Goal: Task Accomplishment & Management: Use online tool/utility

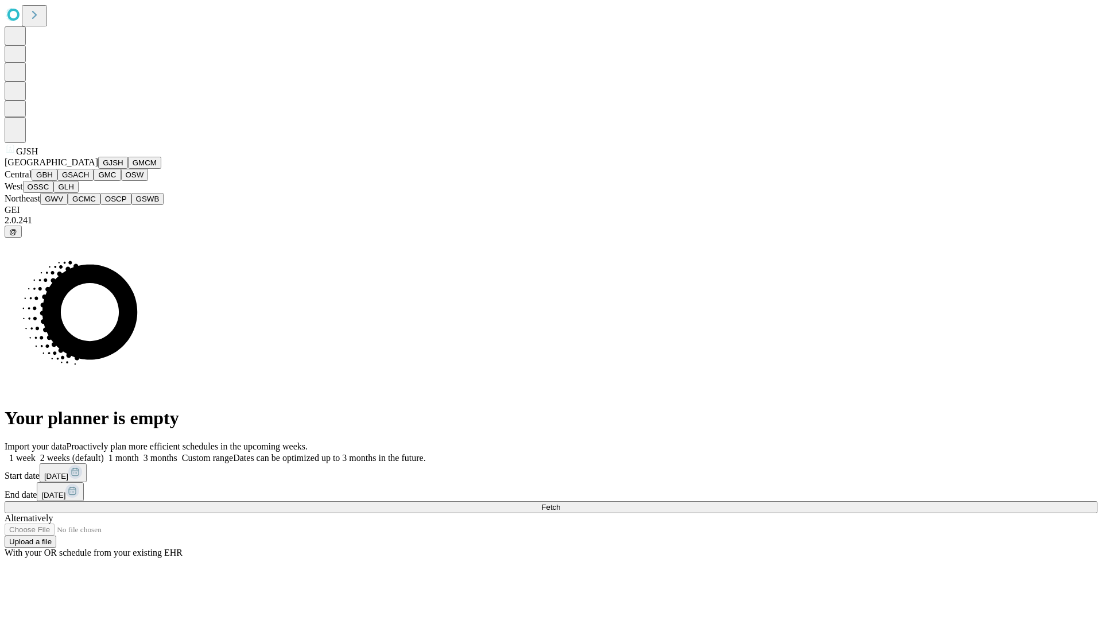
click at [98, 169] on button "GJSH" at bounding box center [113, 163] width 30 height 12
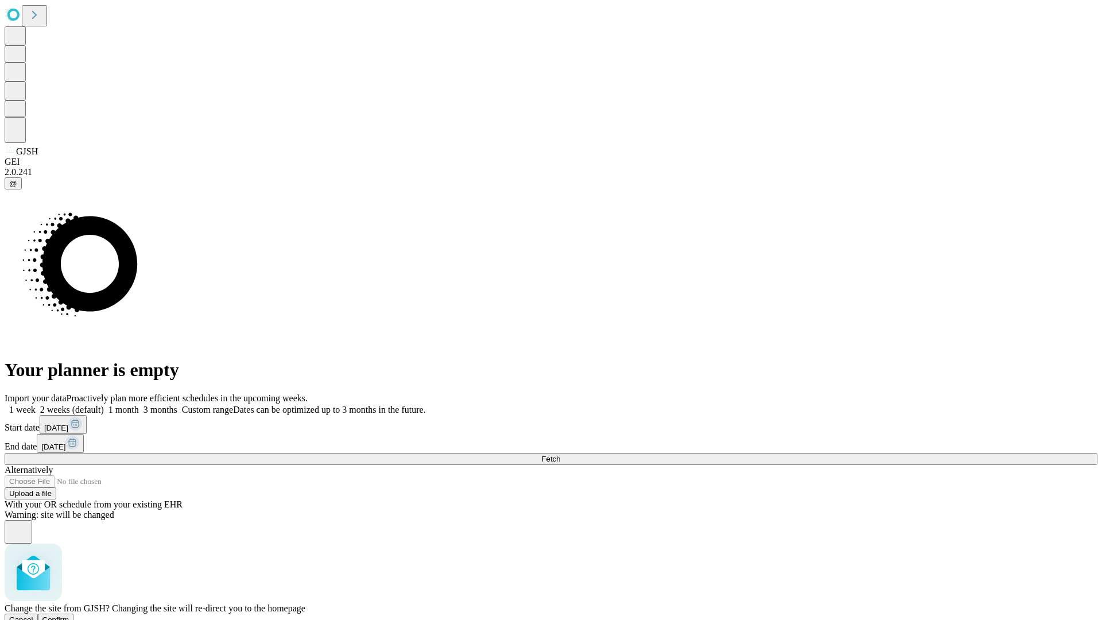
click at [69, 615] on span "Confirm" at bounding box center [55, 619] width 27 height 9
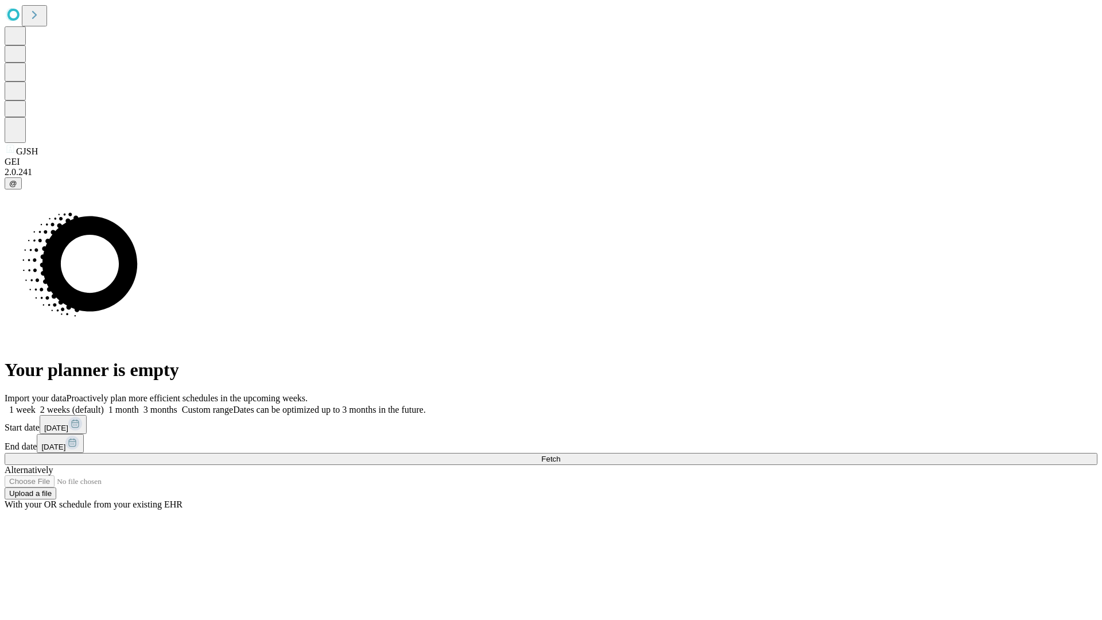
click at [104, 405] on label "2 weeks (default)" at bounding box center [70, 410] width 68 height 10
click at [560, 455] on span "Fetch" at bounding box center [550, 459] width 19 height 9
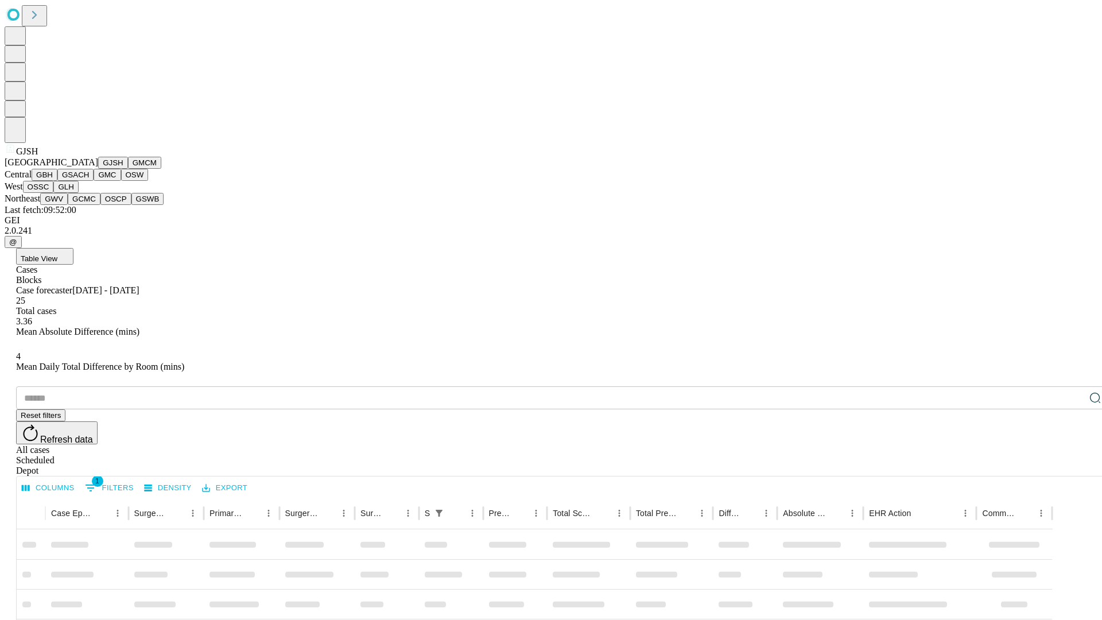
click at [128, 169] on button "GMCM" at bounding box center [144, 163] width 33 height 12
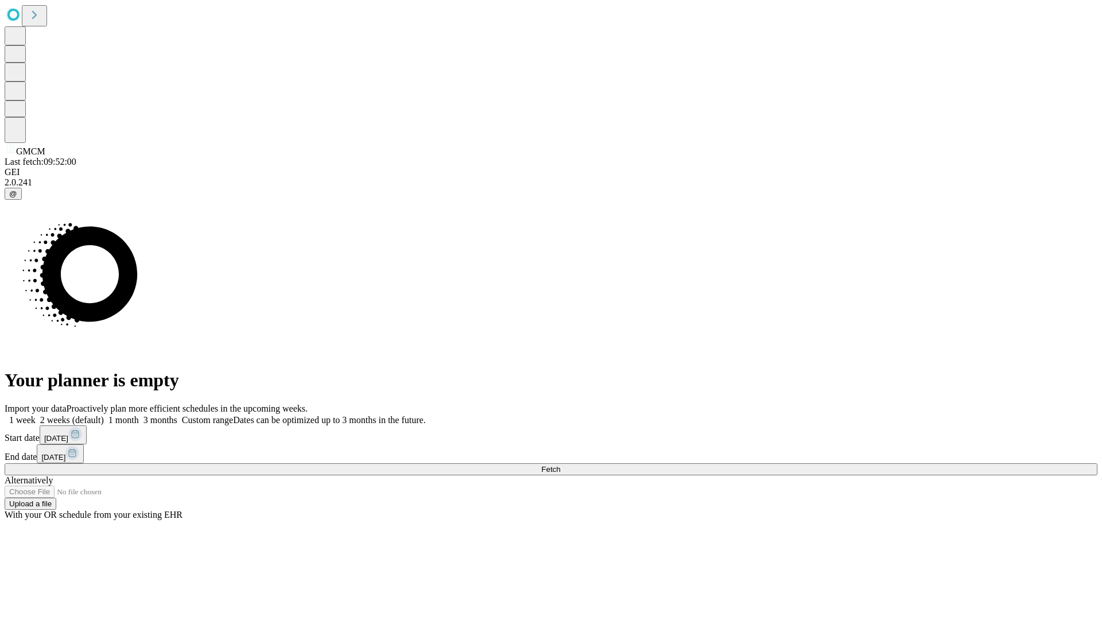
click at [104, 415] on label "2 weeks (default)" at bounding box center [70, 420] width 68 height 10
click at [560, 465] on span "Fetch" at bounding box center [550, 469] width 19 height 9
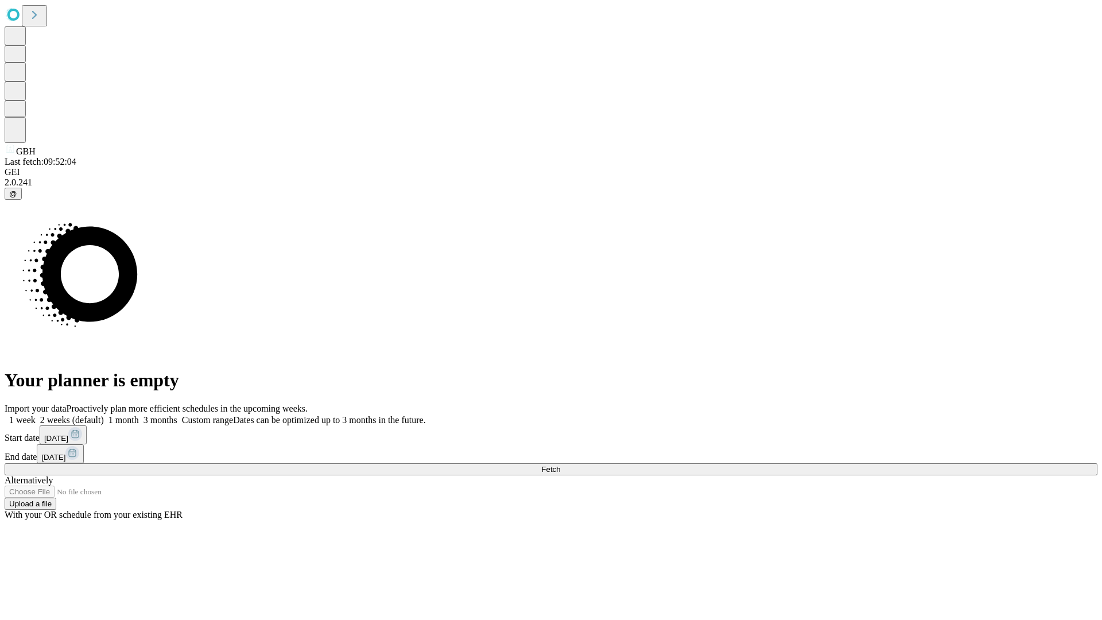
click at [104, 415] on label "2 weeks (default)" at bounding box center [70, 420] width 68 height 10
click at [560, 465] on span "Fetch" at bounding box center [550, 469] width 19 height 9
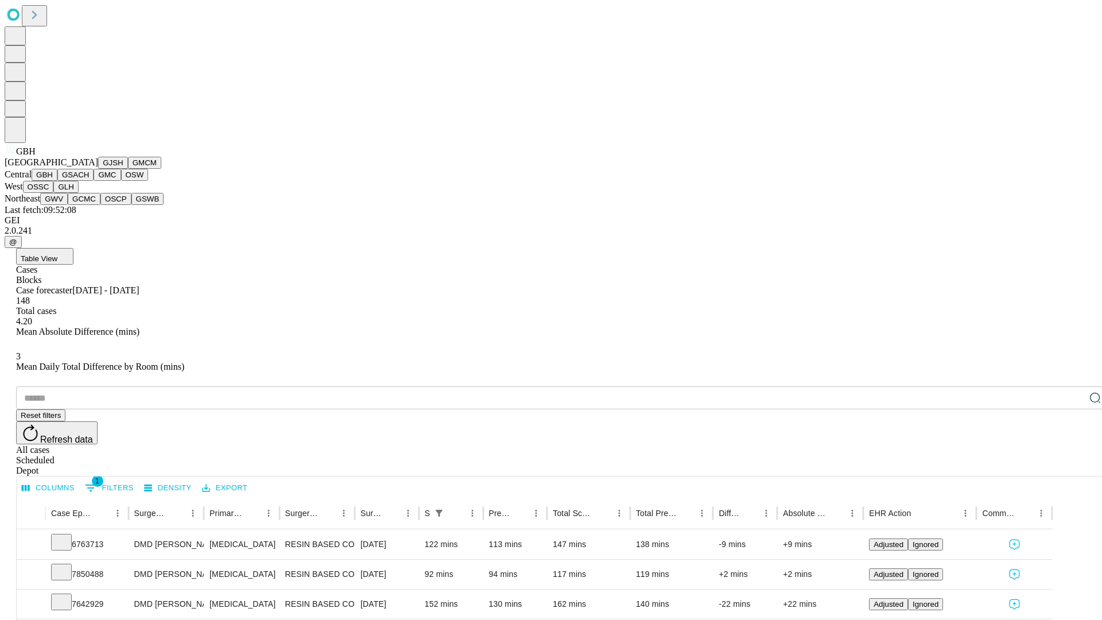
click at [89, 181] on button "GSACH" at bounding box center [75, 175] width 36 height 12
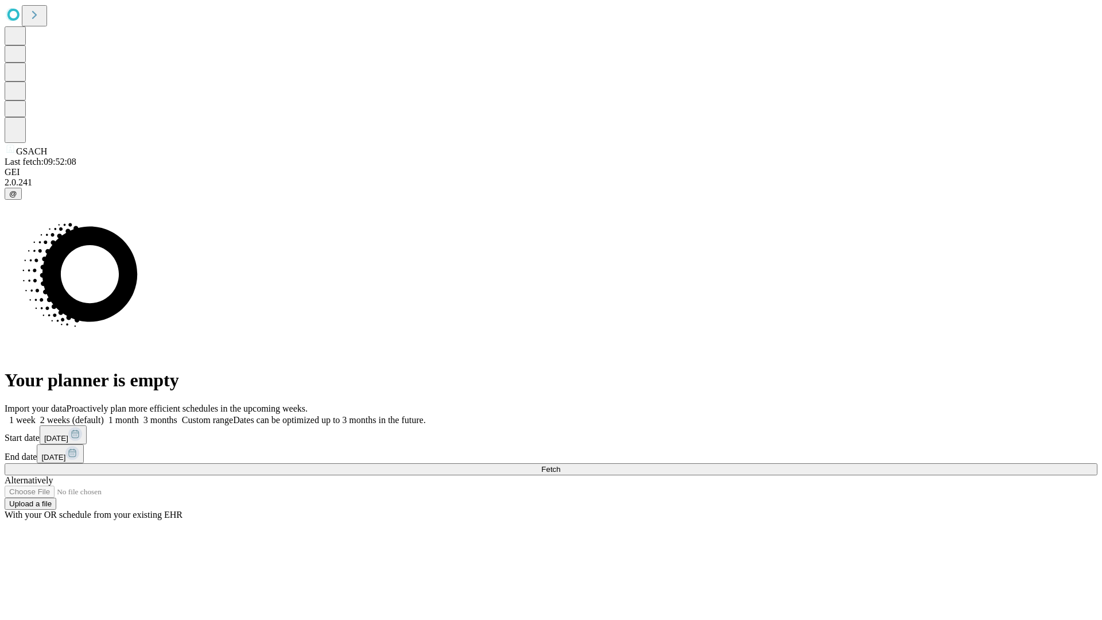
click at [104, 415] on label "2 weeks (default)" at bounding box center [70, 420] width 68 height 10
click at [560, 465] on span "Fetch" at bounding box center [550, 469] width 19 height 9
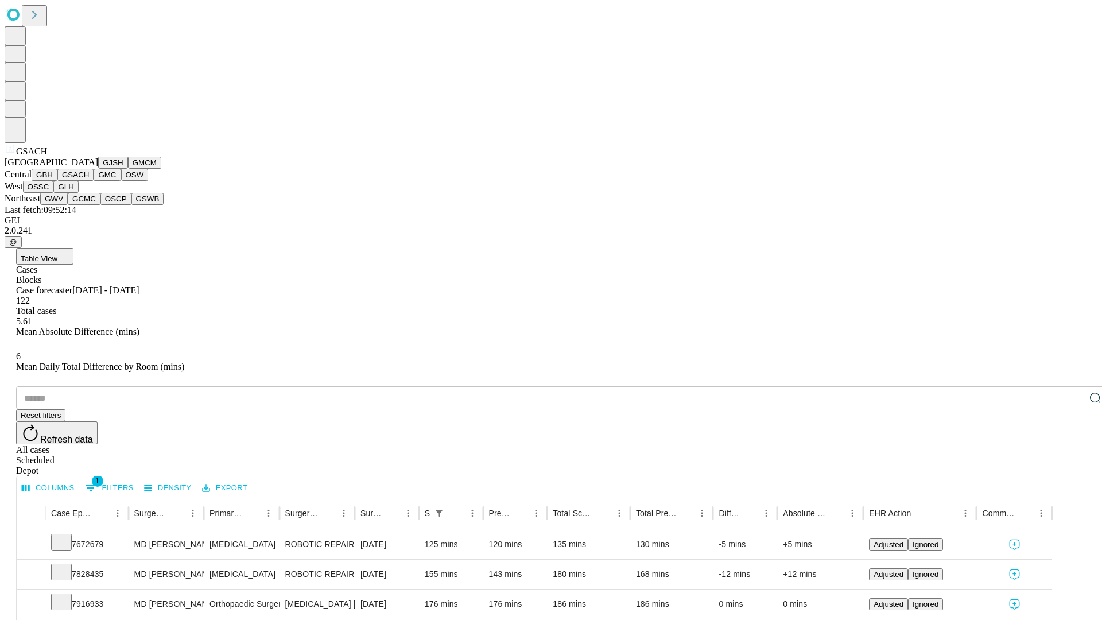
click at [94, 181] on button "GMC" at bounding box center [107, 175] width 27 height 12
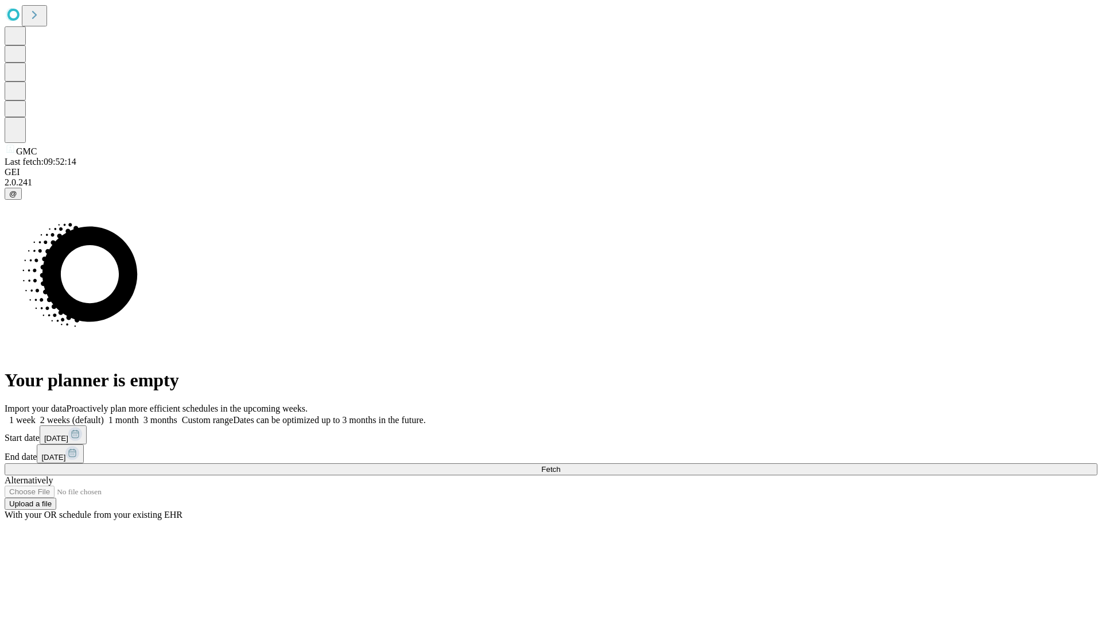
click at [104, 415] on label "2 weeks (default)" at bounding box center [70, 420] width 68 height 10
click at [560, 465] on span "Fetch" at bounding box center [550, 469] width 19 height 9
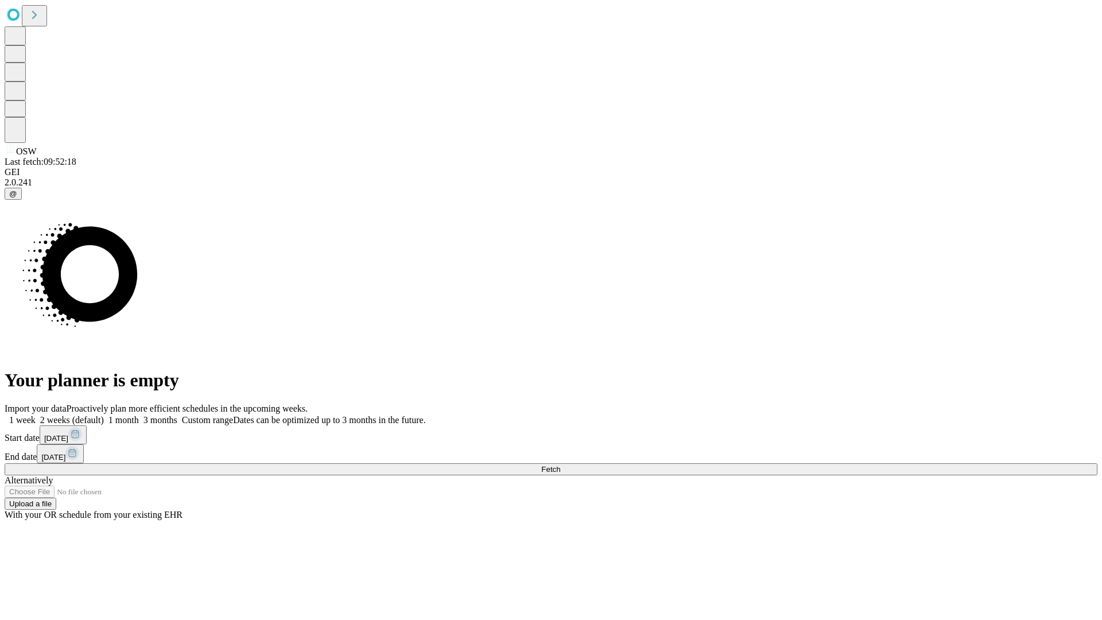
click at [104, 415] on label "2 weeks (default)" at bounding box center [70, 420] width 68 height 10
click at [560, 465] on span "Fetch" at bounding box center [550, 469] width 19 height 9
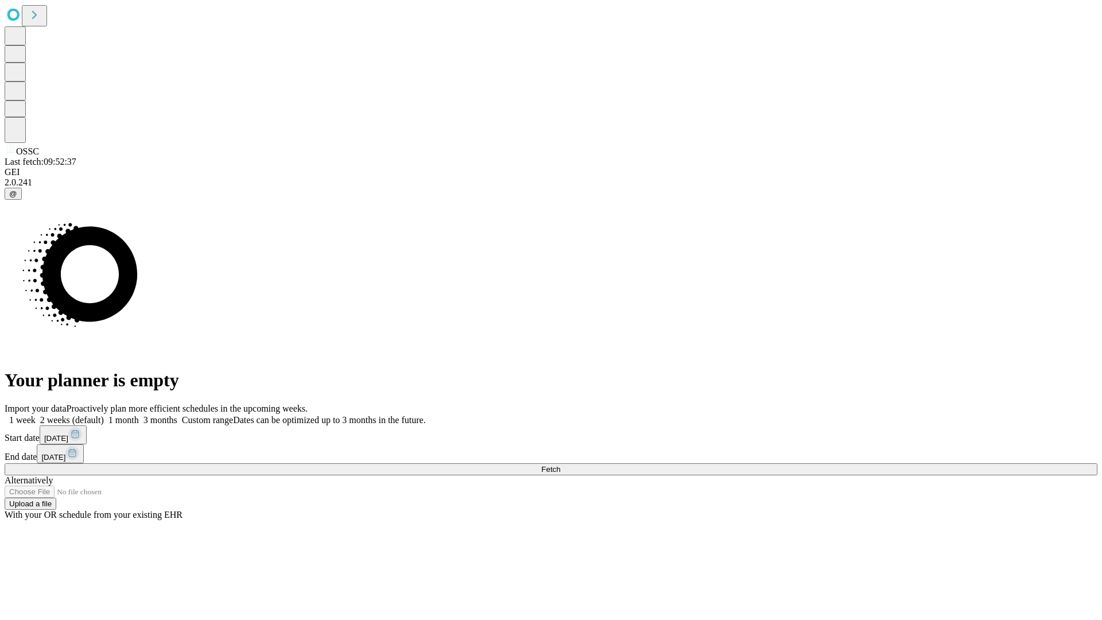
click at [104, 415] on label "2 weeks (default)" at bounding box center [70, 420] width 68 height 10
click at [560, 465] on span "Fetch" at bounding box center [550, 469] width 19 height 9
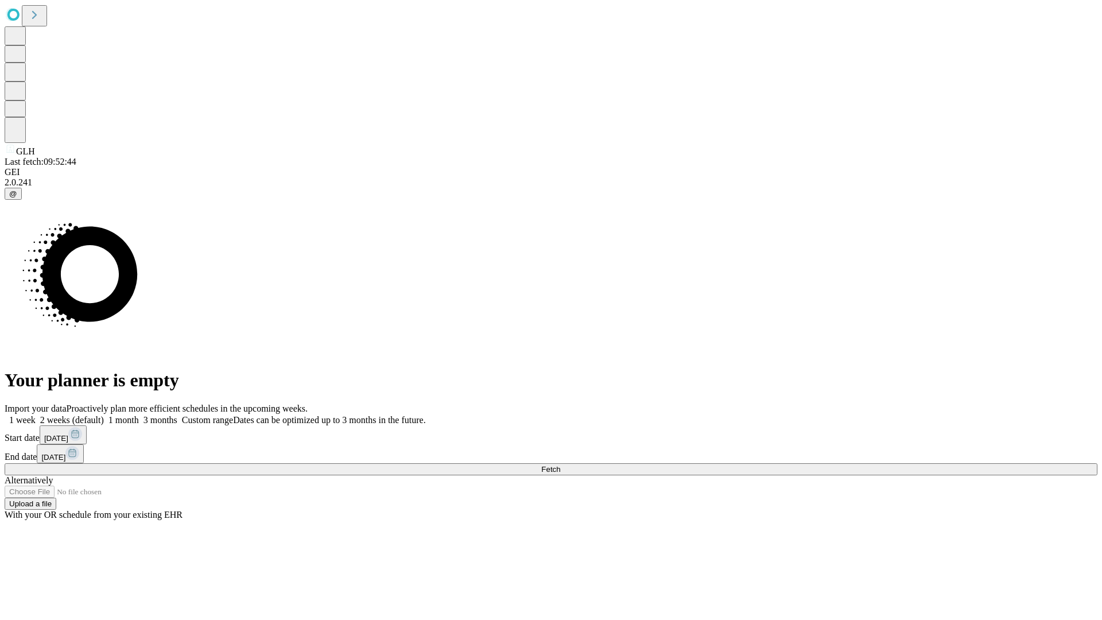
click at [560, 465] on span "Fetch" at bounding box center [550, 469] width 19 height 9
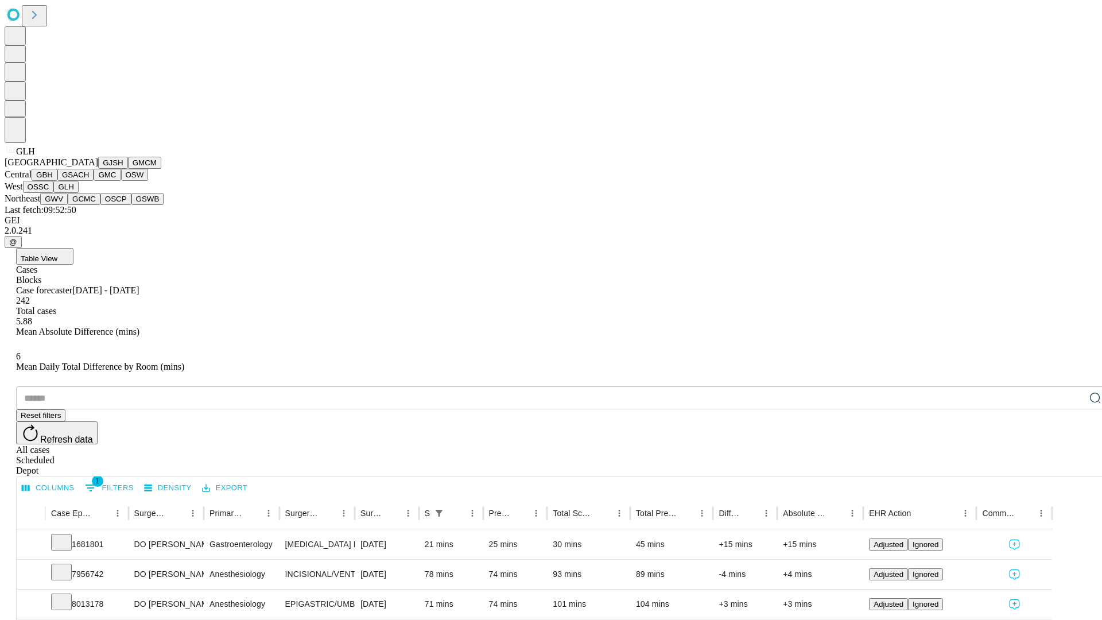
click at [68, 205] on button "GWV" at bounding box center [54, 199] width 28 height 12
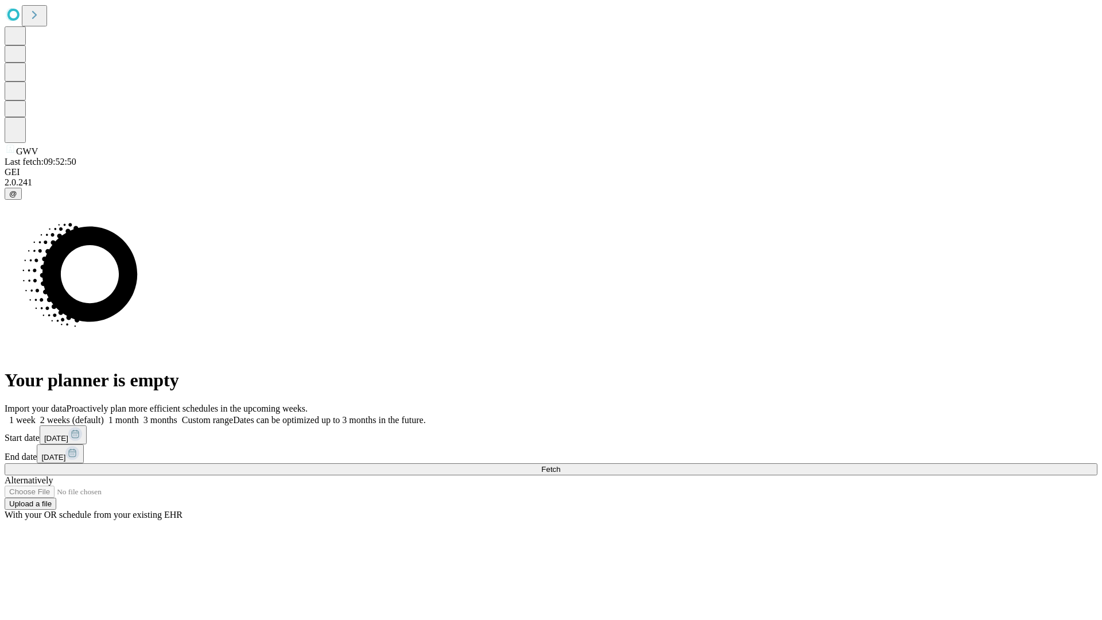
click at [104, 415] on label "2 weeks (default)" at bounding box center [70, 420] width 68 height 10
click at [560, 465] on span "Fetch" at bounding box center [550, 469] width 19 height 9
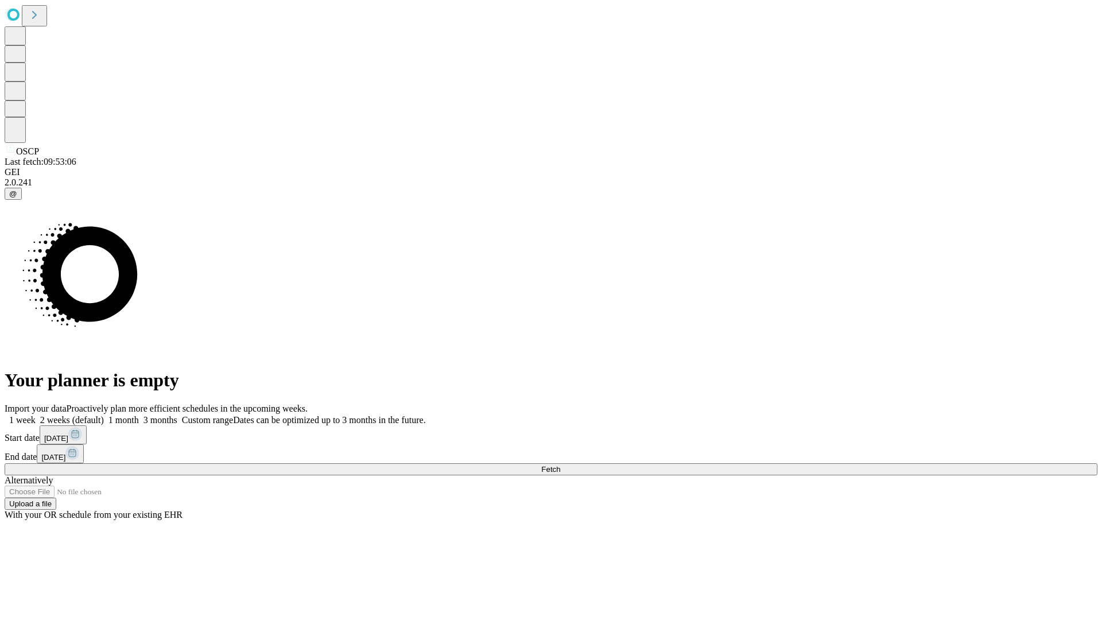
click at [104, 415] on label "2 weeks (default)" at bounding box center [70, 420] width 68 height 10
click at [560, 465] on span "Fetch" at bounding box center [550, 469] width 19 height 9
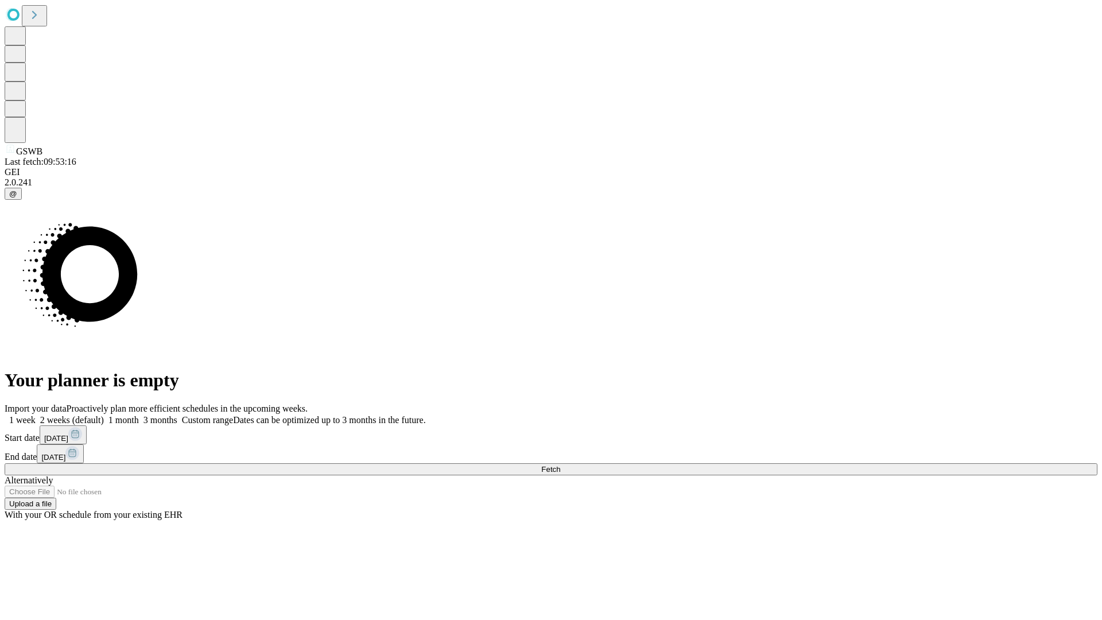
click at [104, 415] on label "2 weeks (default)" at bounding box center [70, 420] width 68 height 10
click at [560, 465] on span "Fetch" at bounding box center [550, 469] width 19 height 9
